Goal: Task Accomplishment & Management: Use online tool/utility

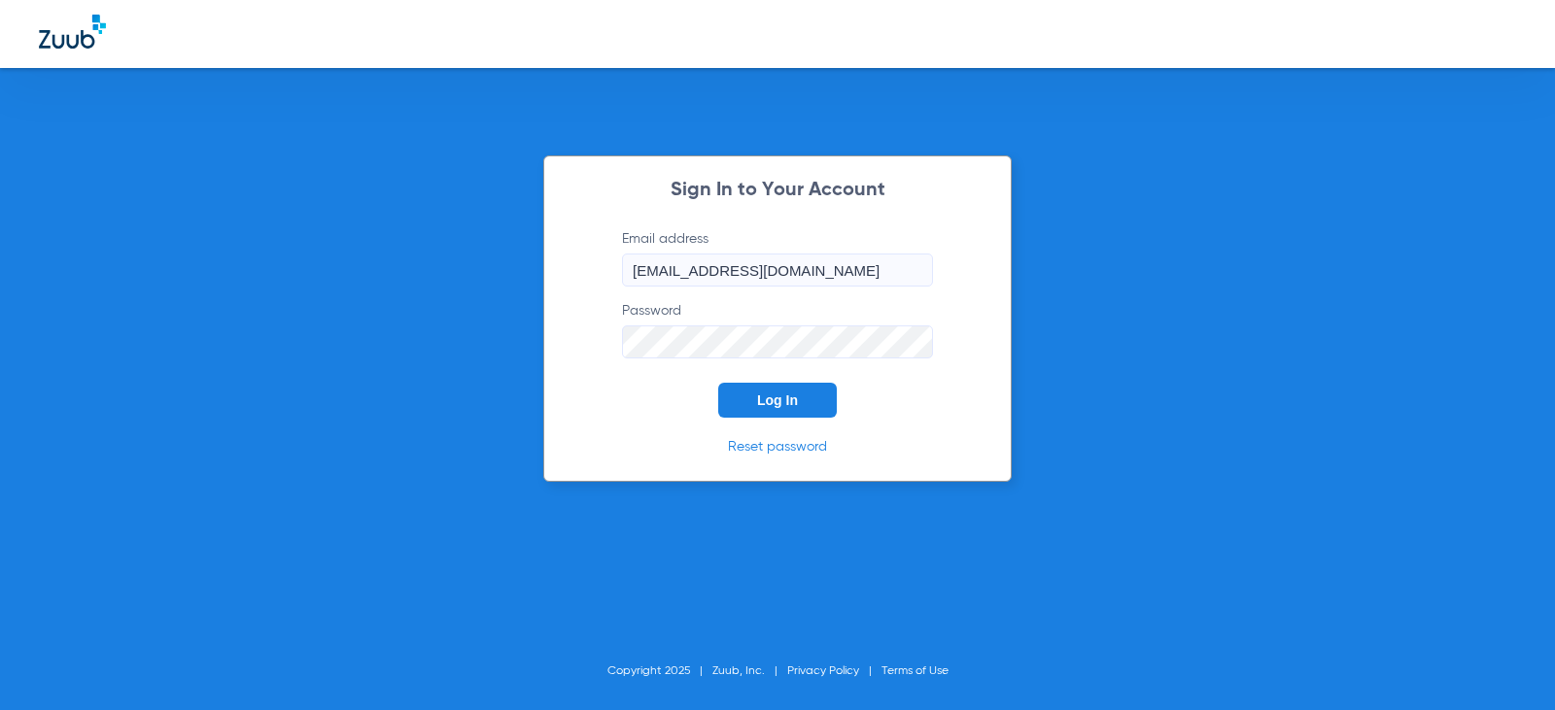
click at [806, 421] on div "Sign In to Your Account Email address [EMAIL_ADDRESS][DOMAIN_NAME] Password Log…" at bounding box center [777, 318] width 468 height 326
click at [767, 397] on span "Log In" at bounding box center [777, 401] width 41 height 16
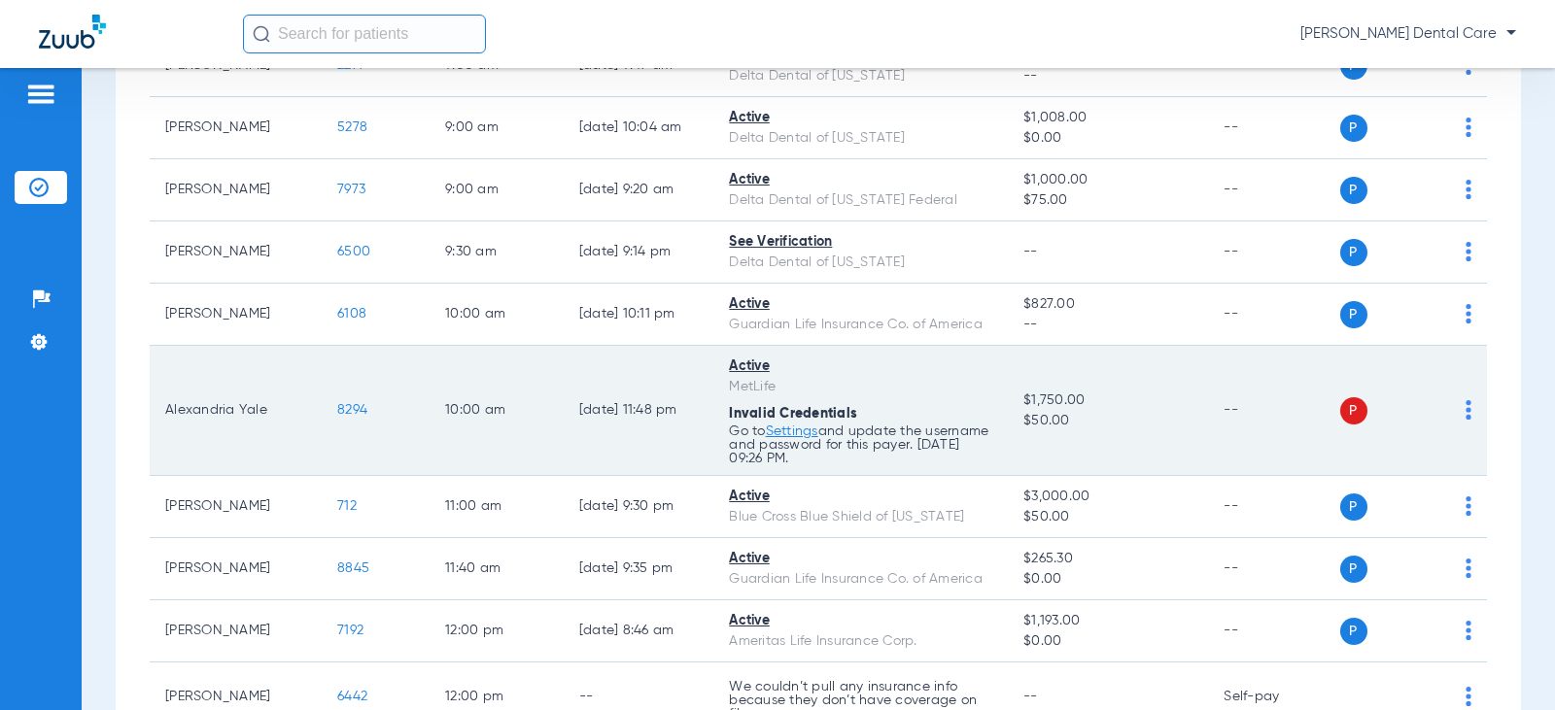
scroll to position [291, 0]
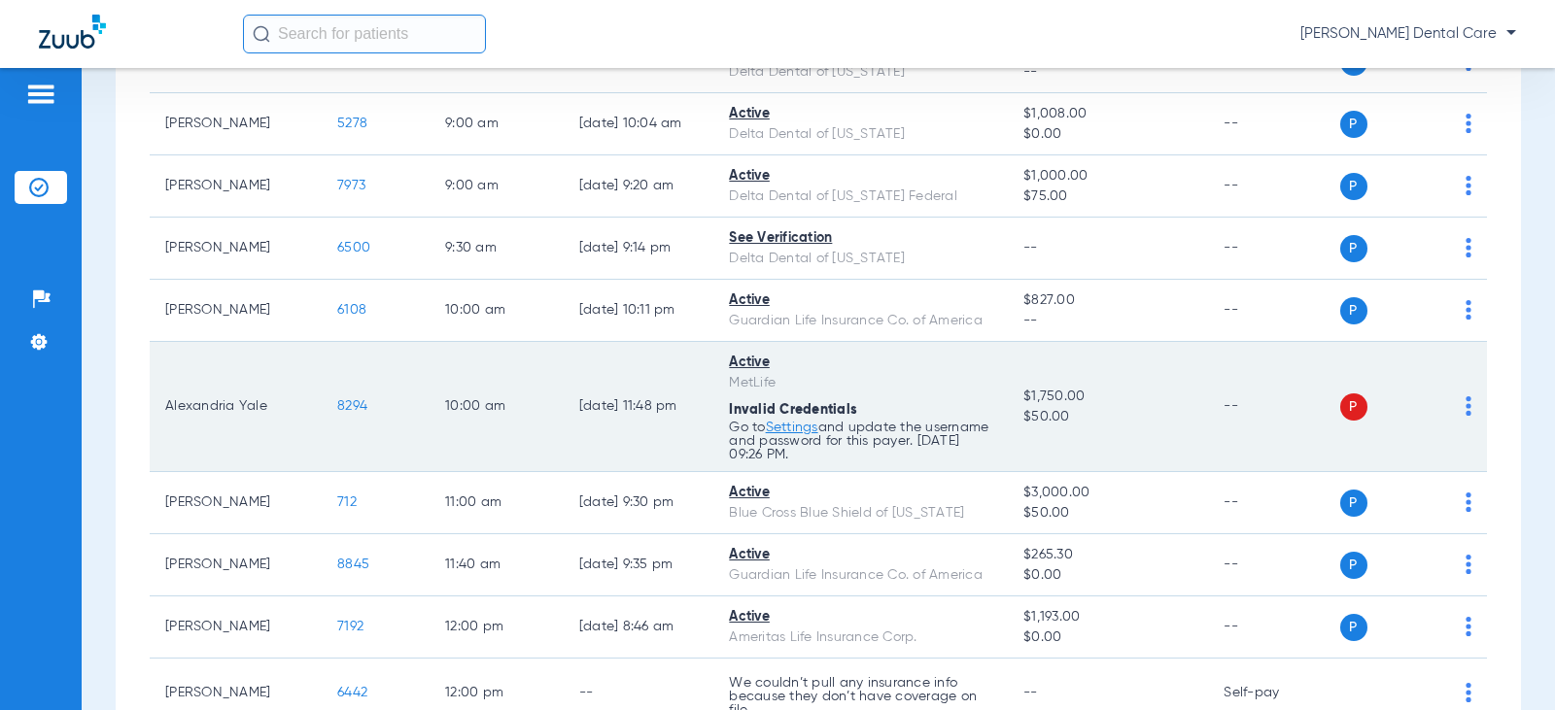
click at [1465, 403] on img at bounding box center [1468, 405] width 6 height 19
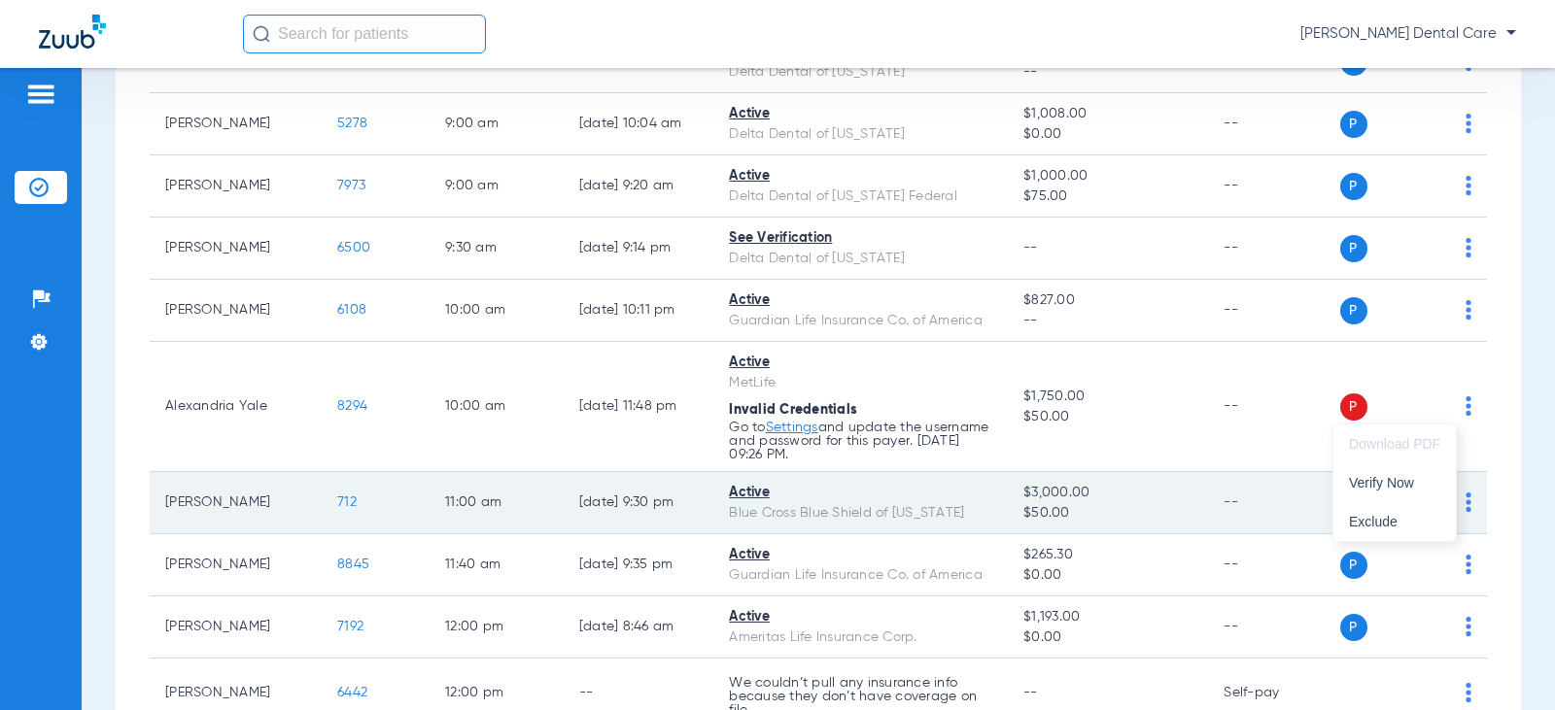
click at [1389, 478] on span "Verify Now" at bounding box center [1394, 483] width 91 height 14
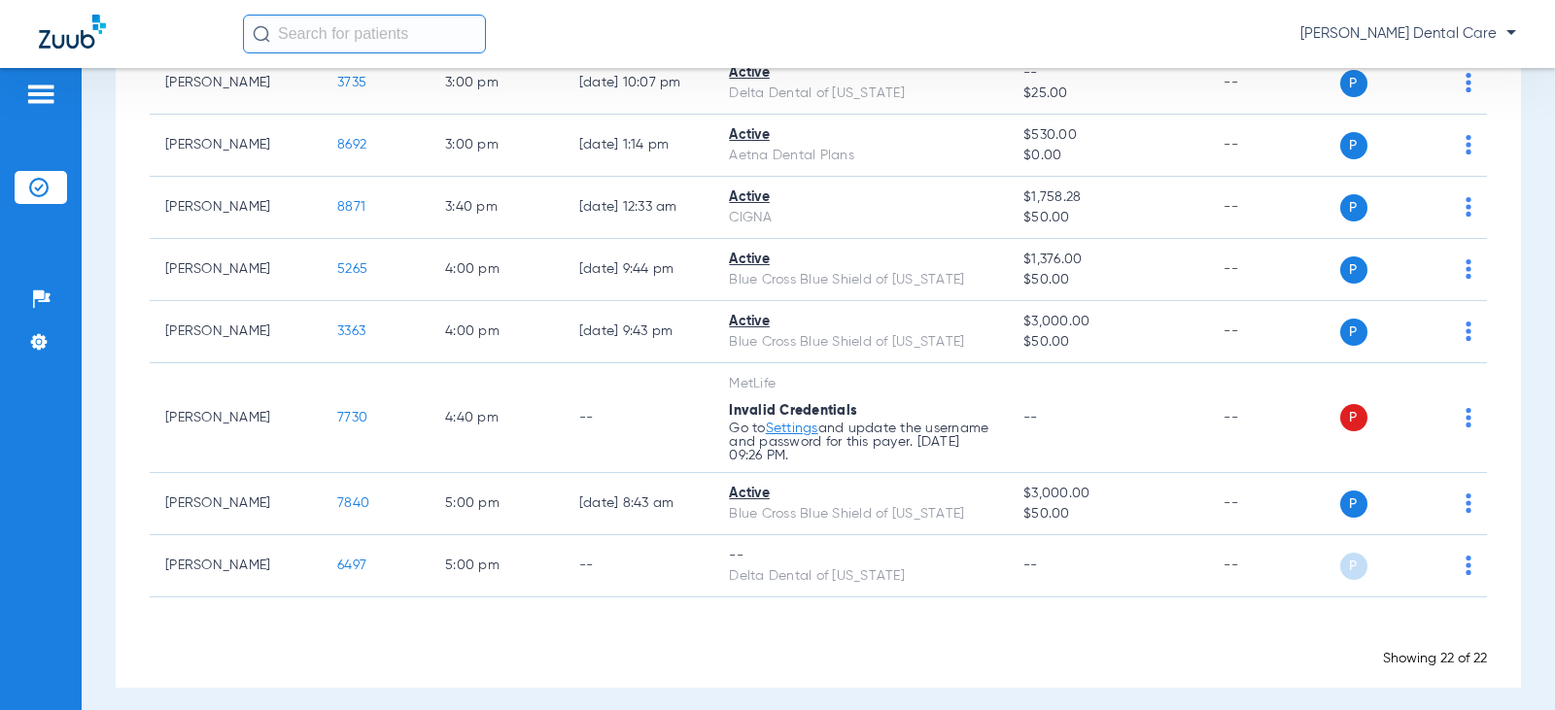
scroll to position [1254, 0]
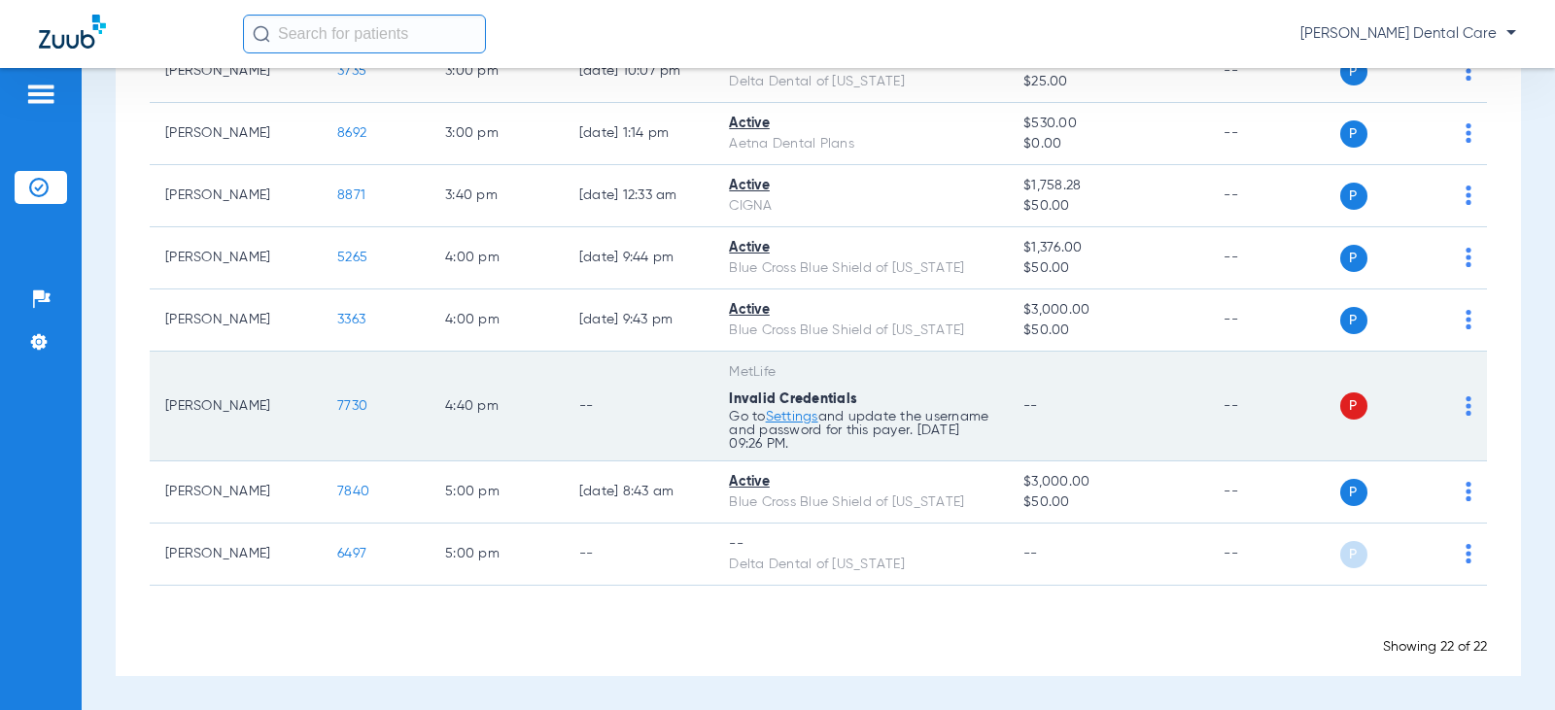
click at [1465, 404] on img at bounding box center [1468, 405] width 6 height 19
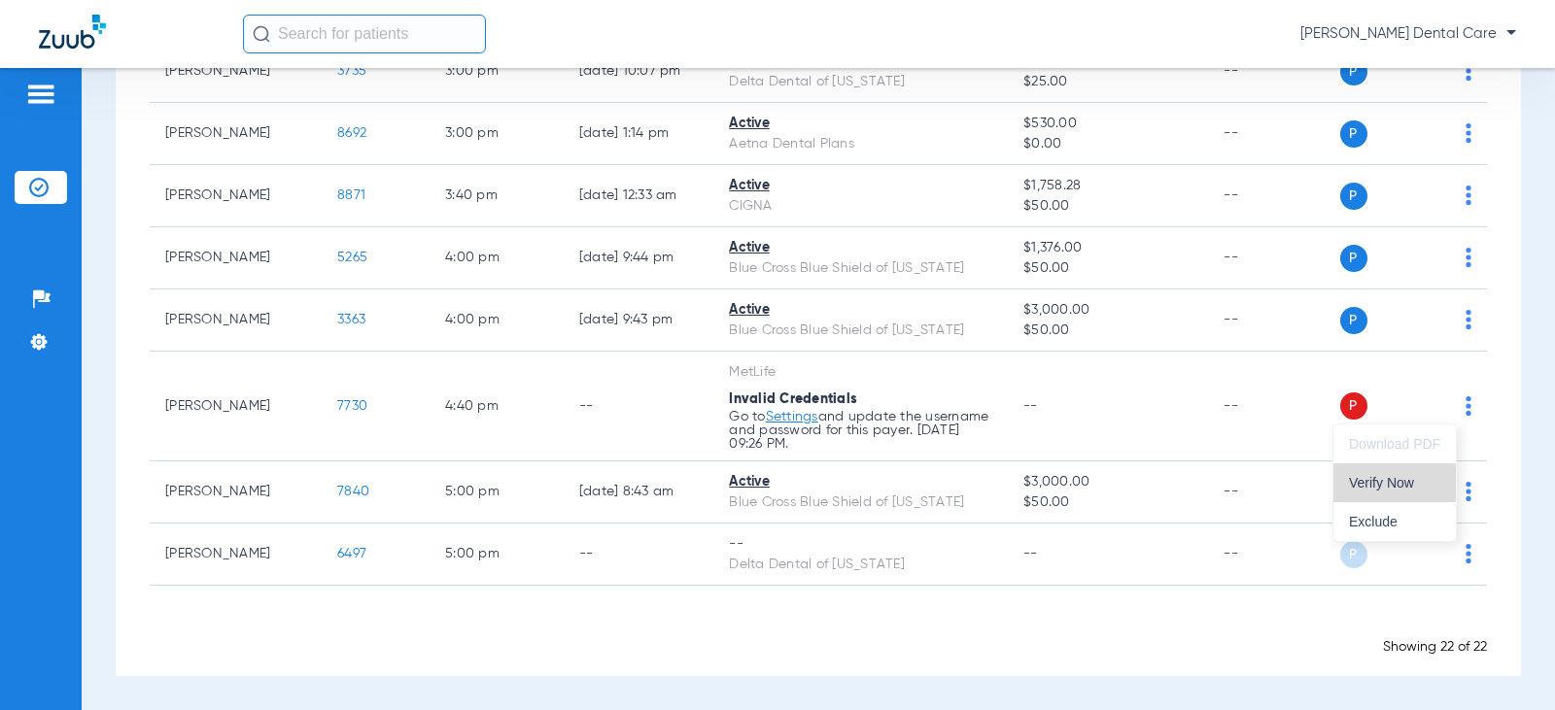
click at [1403, 483] on span "Verify Now" at bounding box center [1394, 483] width 91 height 14
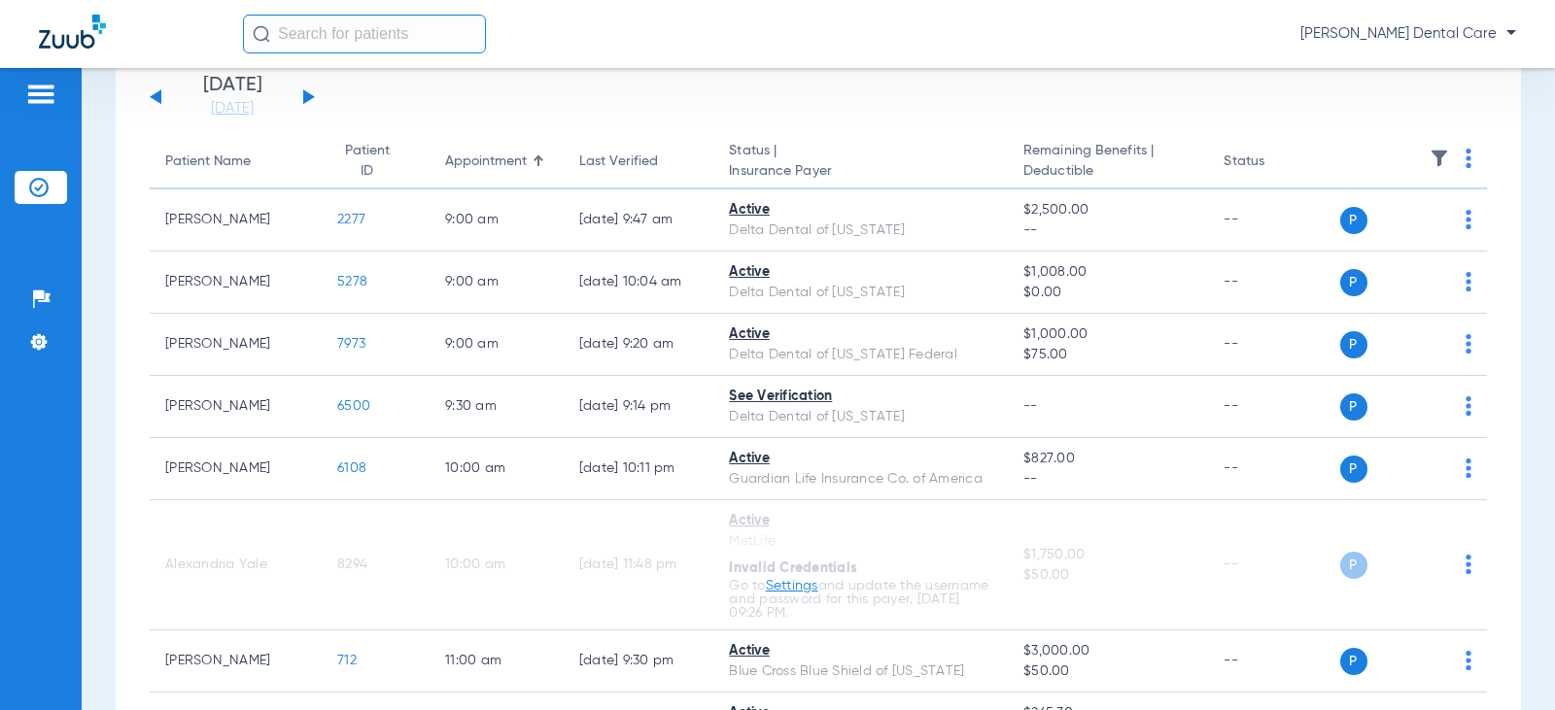
scroll to position [0, 0]
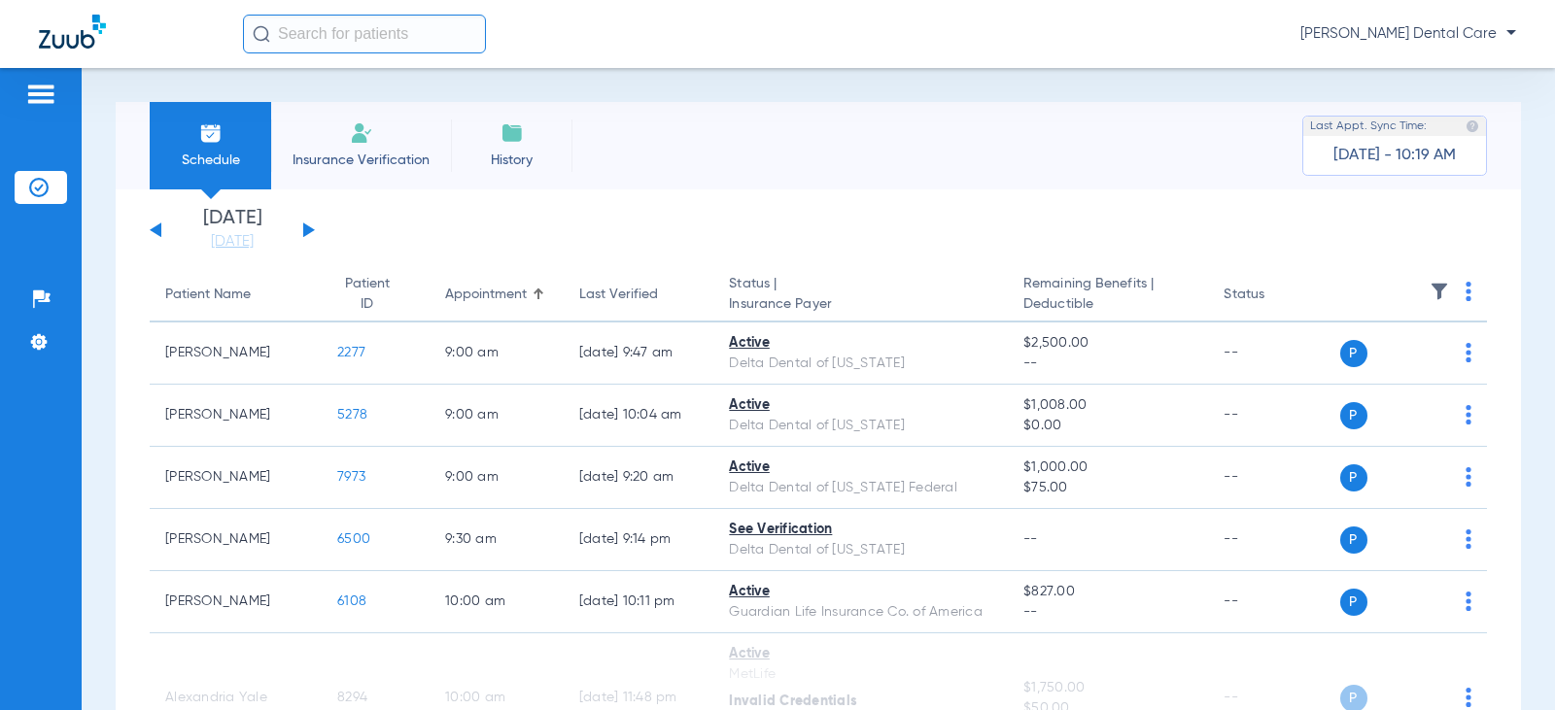
click at [304, 230] on button at bounding box center [309, 230] width 12 height 15
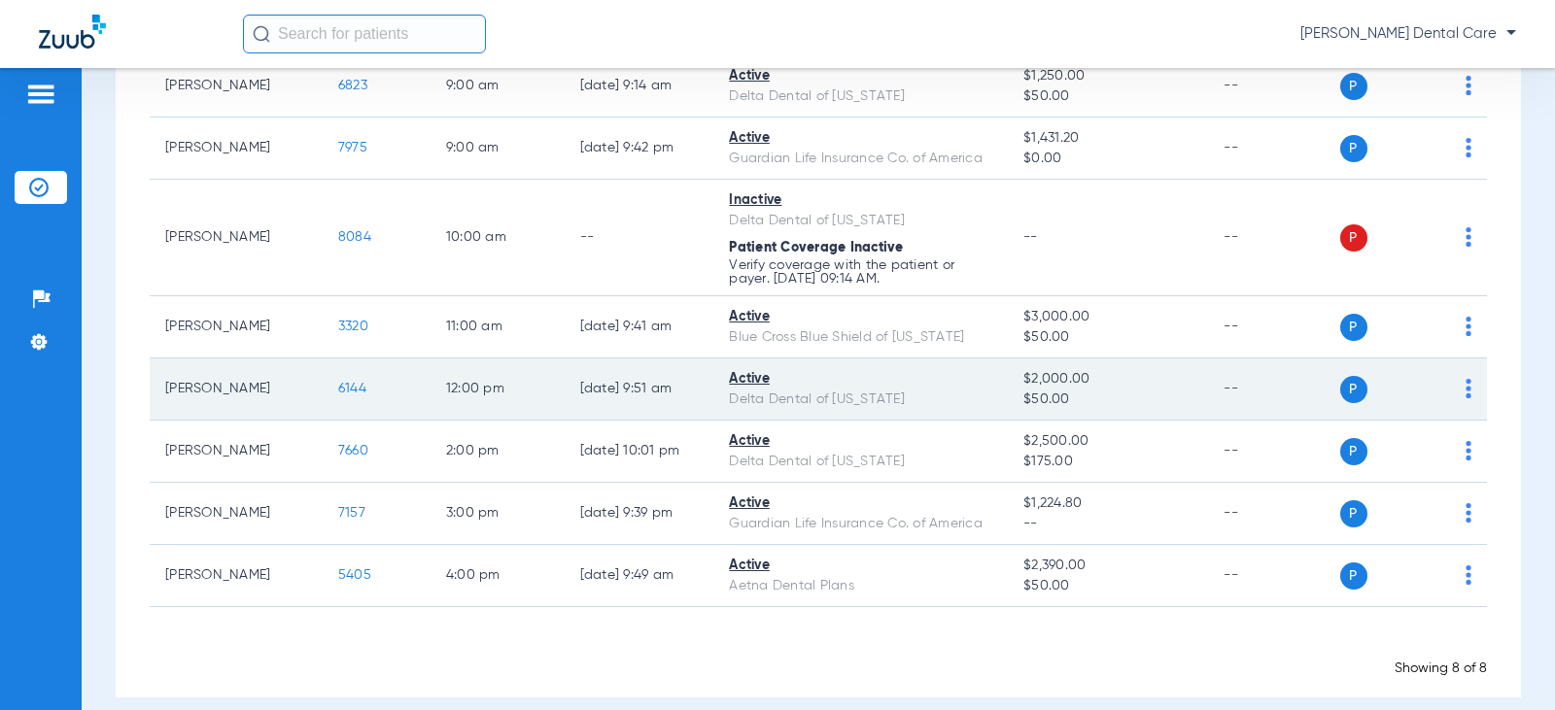
scroll to position [289, 0]
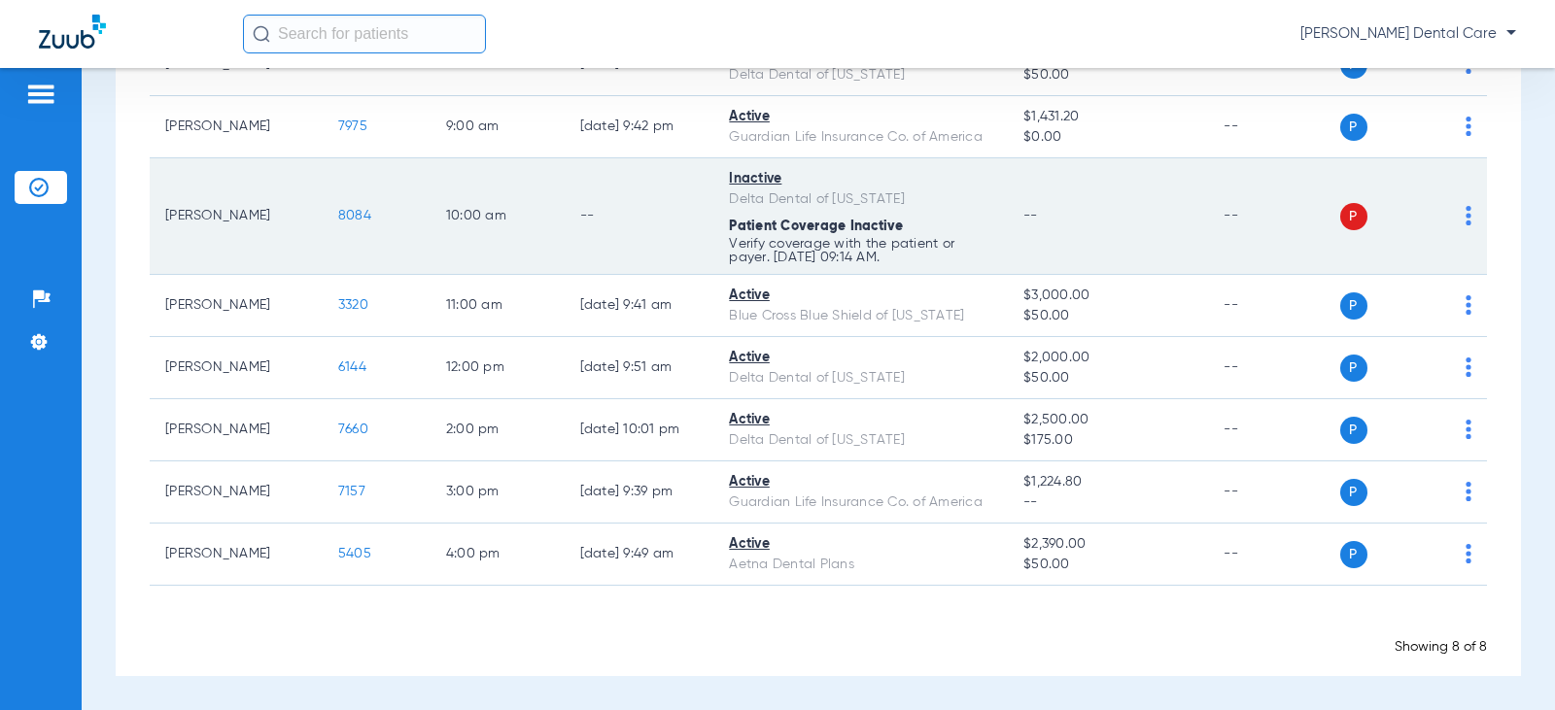
click at [1465, 219] on img at bounding box center [1468, 215] width 6 height 19
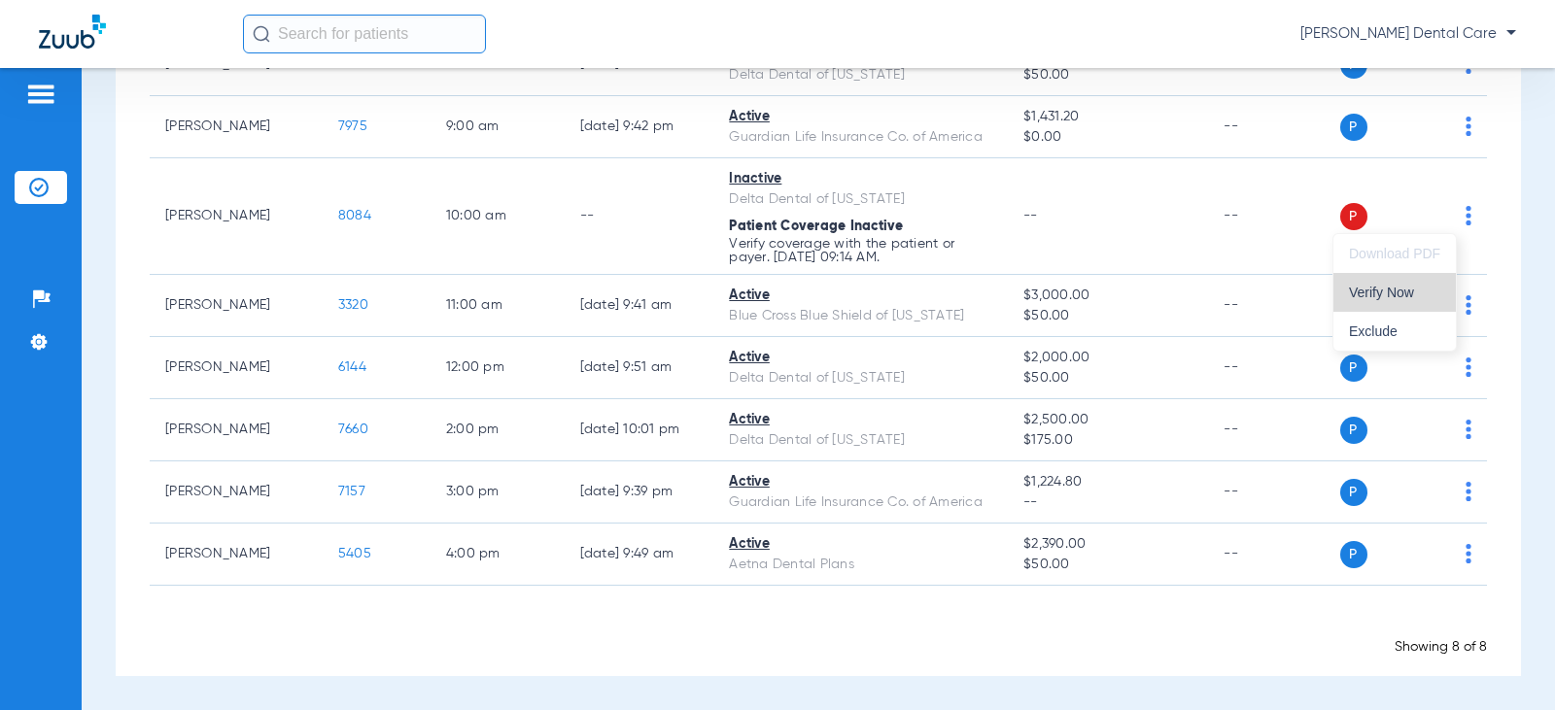
click at [1409, 288] on span "Verify Now" at bounding box center [1394, 293] width 91 height 14
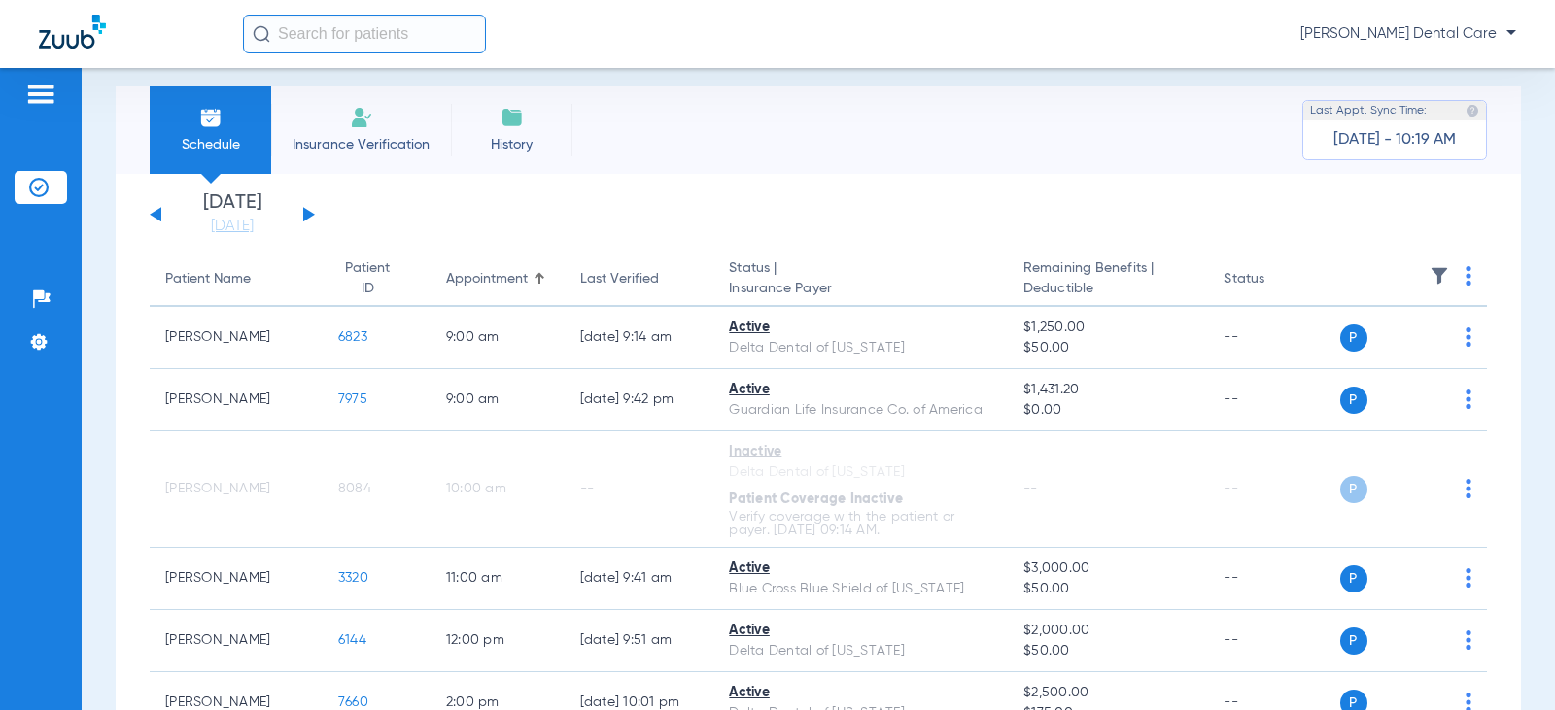
scroll to position [0, 0]
